Goal: Task Accomplishment & Management: Manage account settings

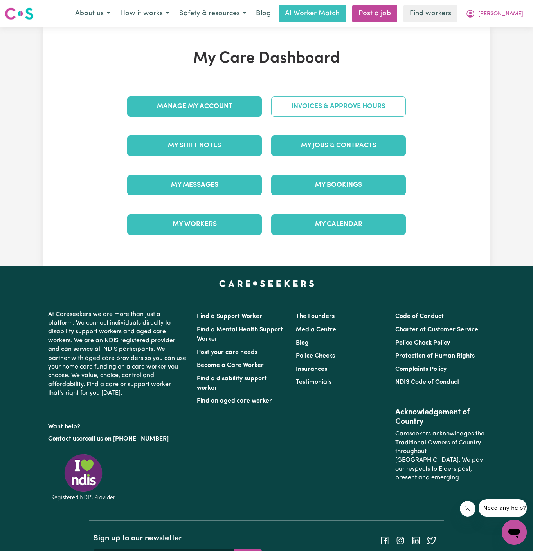
click at [318, 110] on div "Invoices & Approve Hours" at bounding box center [339, 106] width 144 height 39
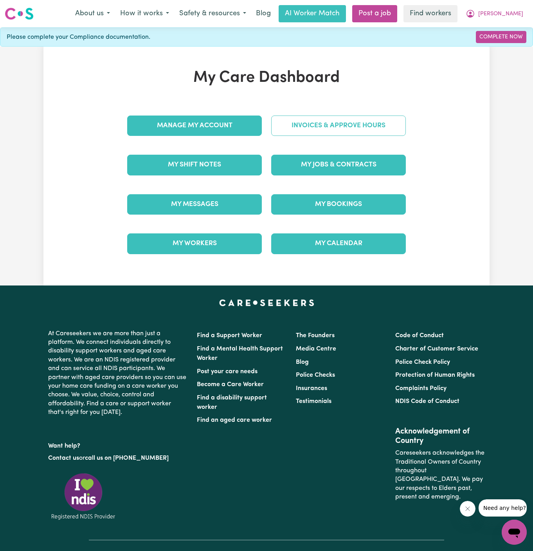
click at [320, 118] on link "Invoices & Approve Hours" at bounding box center [338, 126] width 135 height 20
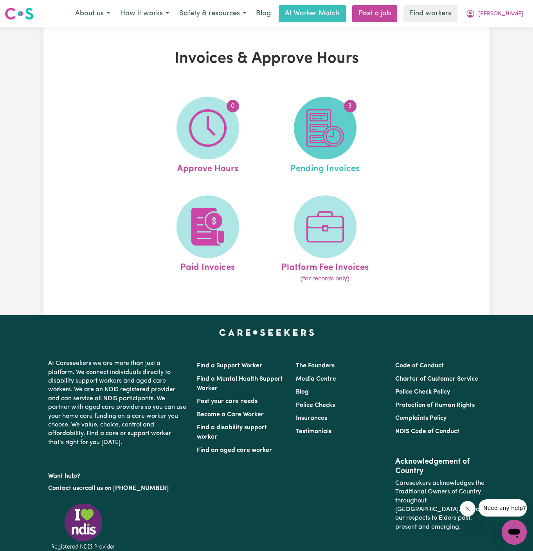
click at [323, 126] on img at bounding box center [326, 128] width 38 height 38
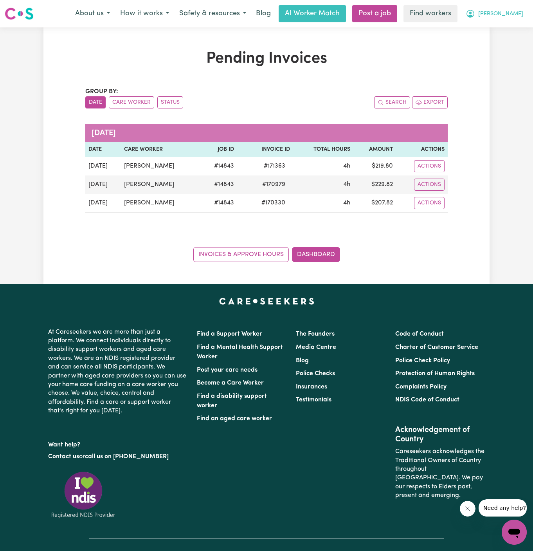
click at [519, 13] on span "[PERSON_NAME]" at bounding box center [501, 14] width 45 height 9
click at [517, 27] on link "My Dashboard" at bounding box center [497, 30] width 62 height 15
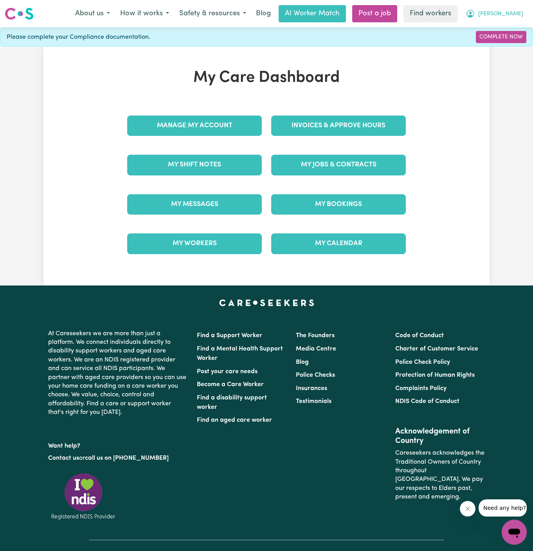
click at [517, 13] on span "[PERSON_NAME]" at bounding box center [501, 14] width 45 height 9
click at [504, 38] on link "Logout" at bounding box center [497, 45] width 62 height 15
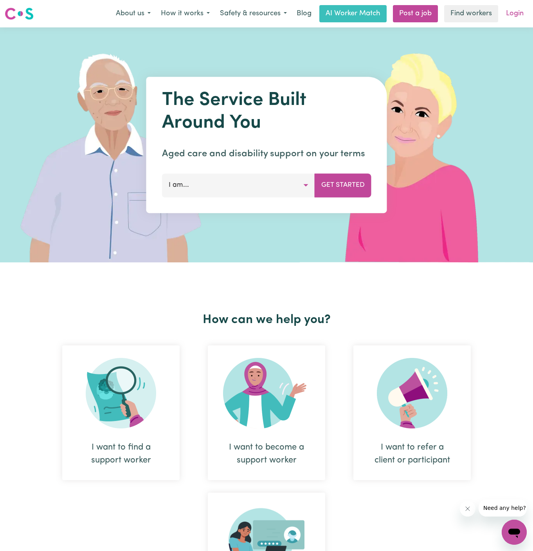
click at [516, 15] on link "Login" at bounding box center [515, 13] width 27 height 17
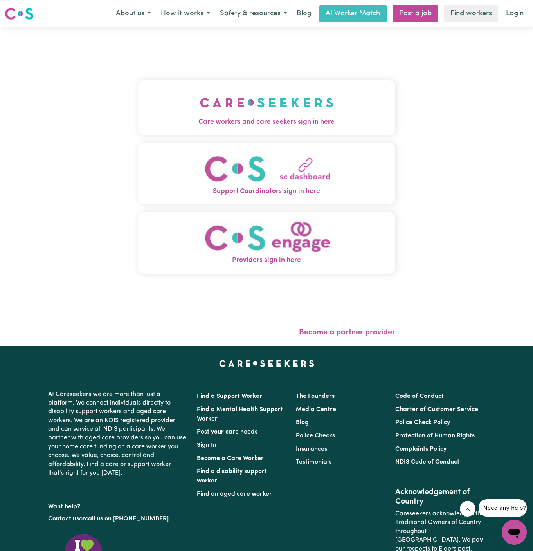
click at [231, 96] on img "Care workers and care seekers sign in here" at bounding box center [267, 102] width 134 height 29
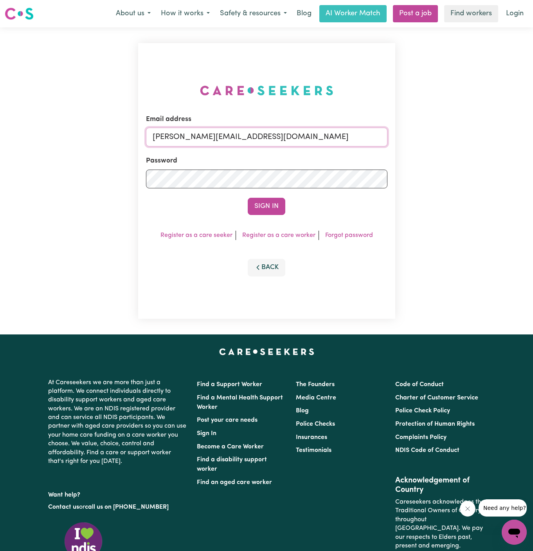
click at [314, 134] on input "[PERSON_NAME][EMAIL_ADDRESS][DOMAIN_NAME]" at bounding box center [267, 137] width 242 height 19
drag, startPoint x: 193, startPoint y: 135, endPoint x: 503, endPoint y: 149, distance: 310.8
click at [503, 149] on div "Email address [EMAIL_ADDRESS][DOMAIN_NAME] Password Sign In Register as a care …" at bounding box center [266, 180] width 533 height 307
click at [248, 198] on button "Sign In" at bounding box center [267, 206] width 38 height 17
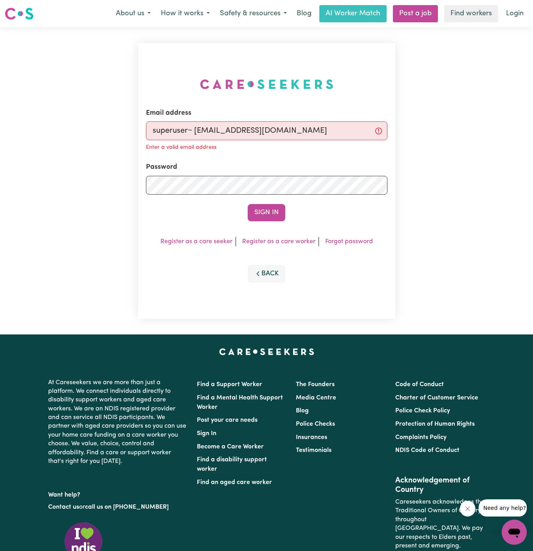
click at [196, 129] on input "superuser~ [EMAIL_ADDRESS][DOMAIN_NAME]" at bounding box center [267, 130] width 242 height 19
type input "[EMAIL_ADDRESS][DOMAIN_NAME]"
click at [248, 204] on button "Sign In" at bounding box center [267, 212] width 38 height 17
